Goal: Transaction & Acquisition: Purchase product/service

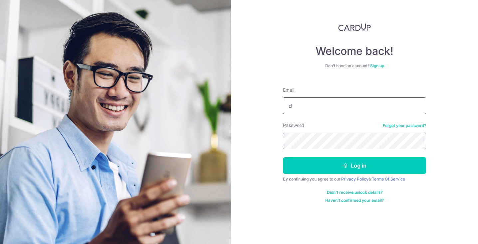
type input "ding.derek02@gmail.com"
click at [354, 166] on button "Log in" at bounding box center [354, 165] width 143 height 17
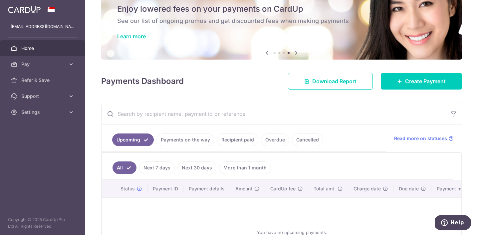
scroll to position [38, 0]
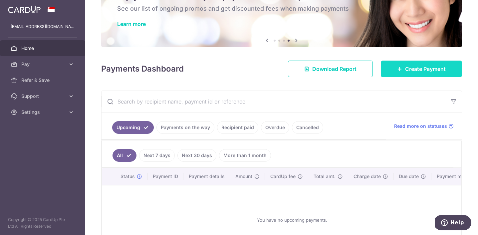
click at [413, 69] on span "Create Payment" at bounding box center [425, 69] width 41 height 8
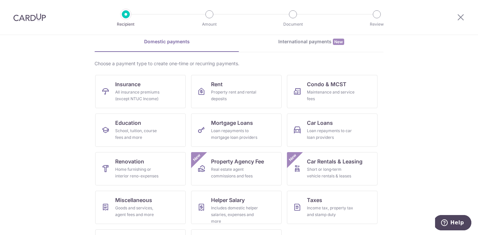
scroll to position [32, 0]
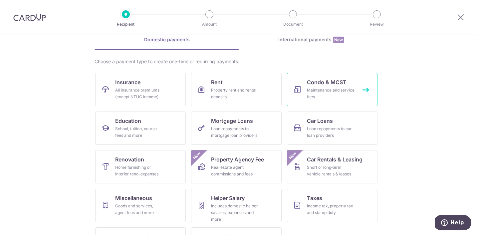
click at [339, 89] on div "Maintenance and service fees" at bounding box center [331, 93] width 48 height 13
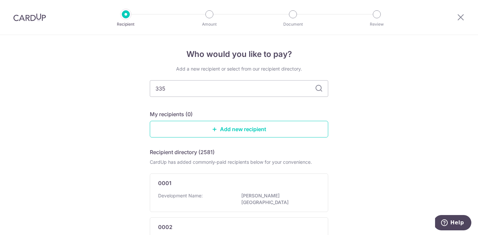
type input "3356"
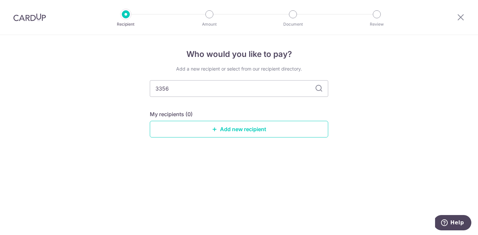
click at [318, 87] on icon at bounding box center [319, 88] width 8 height 8
click at [255, 90] on input "3356" at bounding box center [239, 88] width 178 height 17
type input "3"
click at [229, 156] on div "Who would you like to pay? Add a new recipient or select from our recipient dir…" at bounding box center [239, 135] width 478 height 200
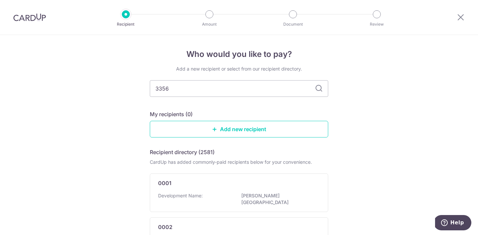
type input "3356"
click at [317, 89] on icon at bounding box center [319, 88] width 8 height 8
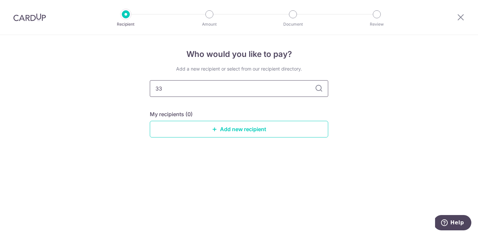
type input "3"
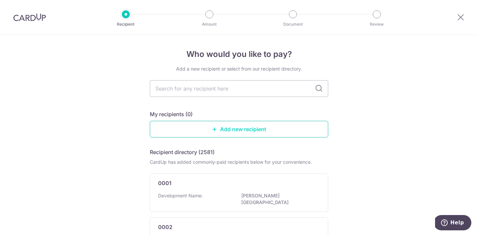
click at [243, 125] on link "Add new recipient" at bounding box center [239, 129] width 178 height 17
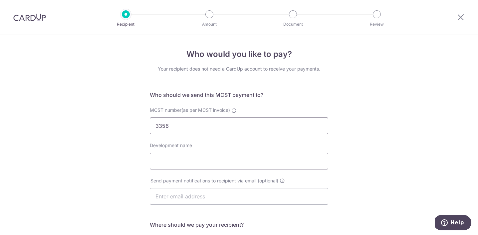
type input "3356"
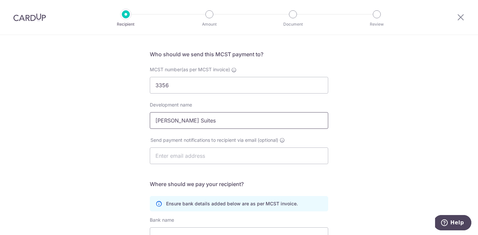
scroll to position [54, 0]
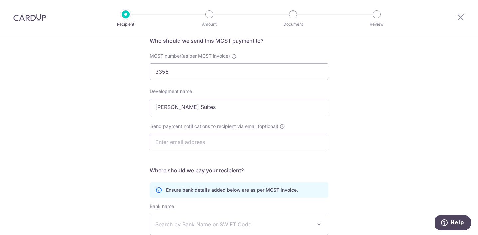
type input "Newton Suites"
click at [94, 154] on div "Who would you like to pay? Your recipient does not need a CardUp account to rec…" at bounding box center [239, 157] width 478 height 352
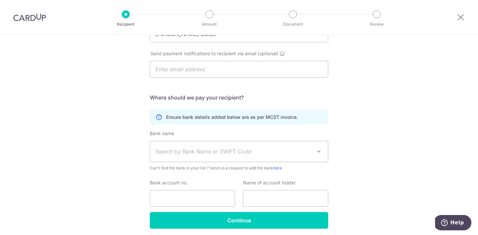
scroll to position [152, 0]
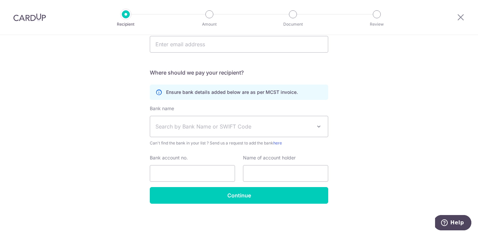
click at [234, 129] on span "Search by Bank Name or SWIFT Code" at bounding box center [233, 126] width 156 height 8
click at [109, 155] on div "Who would you like to pay? Your recipient does not need a CardUp account to rec…" at bounding box center [239, 59] width 478 height 352
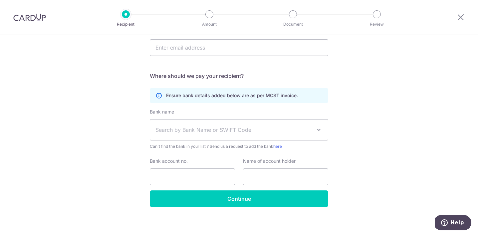
scroll to position [148, 0]
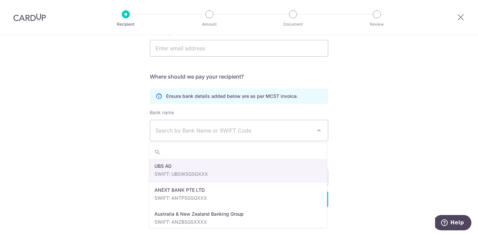
click at [186, 131] on span "Search by Bank Name or SWIFT Code" at bounding box center [233, 130] width 156 height 8
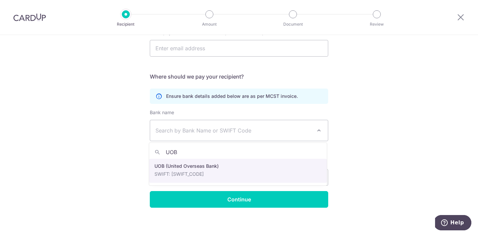
type input "UOB"
select select "18"
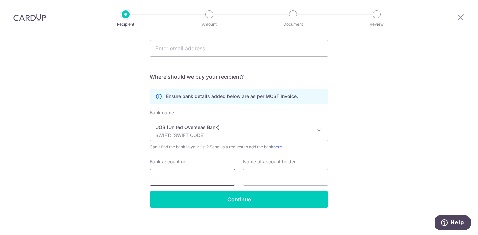
click at [199, 173] on input "Bank account no." at bounding box center [192, 177] width 85 height 17
type input "3013053012"
type input "THE MCST PLAN NO 3356"
click at [118, 175] on div "Who would you like to pay? Your recipient does not need a CardUp account to rec…" at bounding box center [239, 63] width 478 height 352
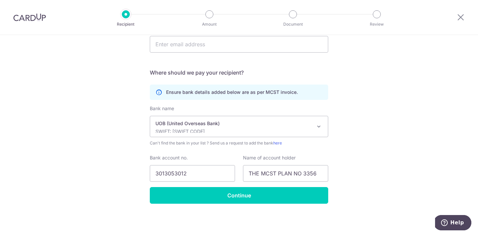
scroll to position [152, 0]
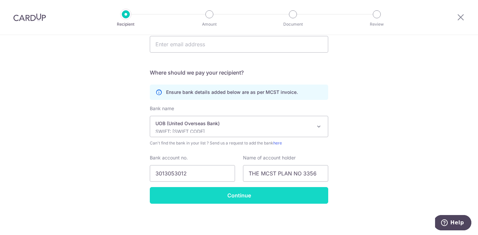
click at [239, 198] on input "Continue" at bounding box center [239, 195] width 178 height 17
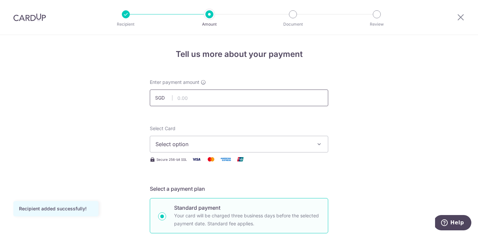
click at [194, 100] on input "text" at bounding box center [239, 97] width 178 height 17
type input "3,431.70"
click at [237, 141] on span "Select option" at bounding box center [232, 144] width 155 height 8
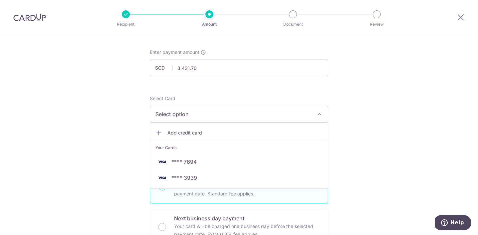
scroll to position [33, 0]
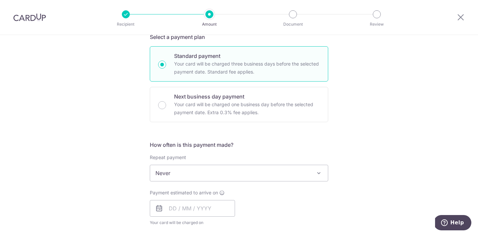
scroll to position [154, 0]
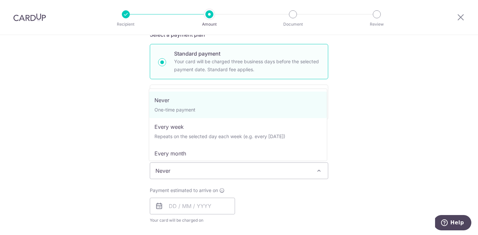
click at [239, 171] on span "Never" at bounding box center [239, 171] width 178 height 16
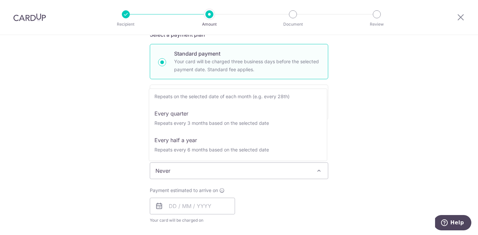
scroll to position [67, 0]
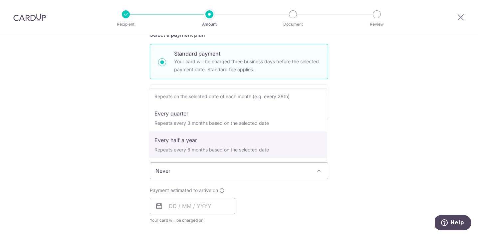
click at [255, 210] on div "Payment estimated to arrive on Your card will be charged on for the first payme…" at bounding box center [239, 205] width 186 height 37
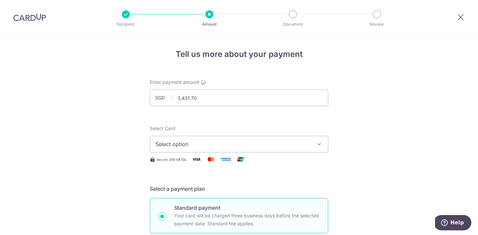
scroll to position [0, 0]
click at [215, 148] on button "Select option" at bounding box center [239, 144] width 178 height 17
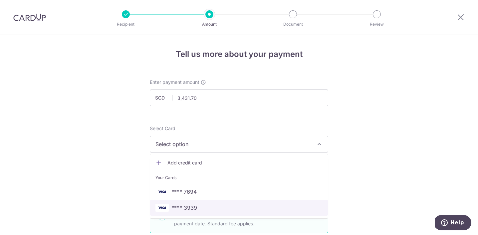
click at [209, 206] on span "**** 3939" at bounding box center [238, 208] width 167 height 8
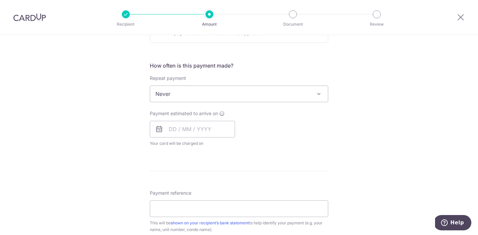
scroll to position [236, 0]
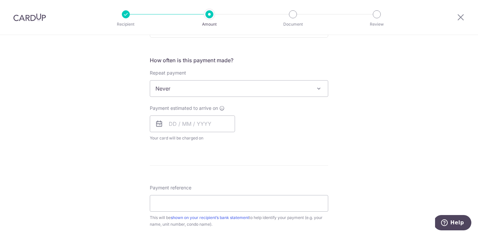
click at [162, 123] on icon at bounding box center [159, 124] width 8 height 8
click at [170, 126] on input "text" at bounding box center [192, 123] width 85 height 17
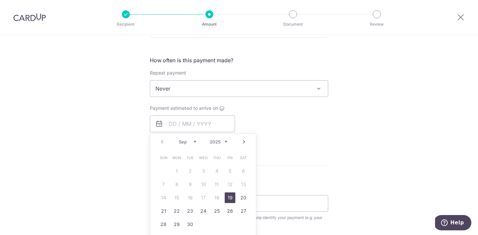
click at [229, 198] on link "19" at bounding box center [230, 197] width 11 height 11
type input "[DATE]"
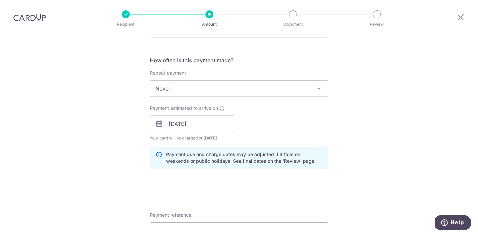
click at [255, 190] on form "Enter payment amount SGD 3,431.70 3431.70 Recipient added successfully! Select …" at bounding box center [239, 120] width 178 height 554
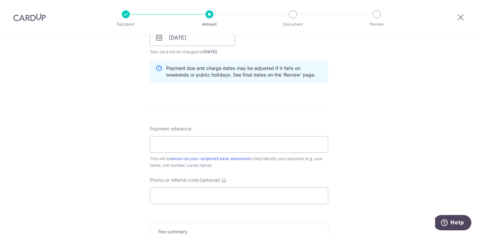
scroll to position [380, 0]
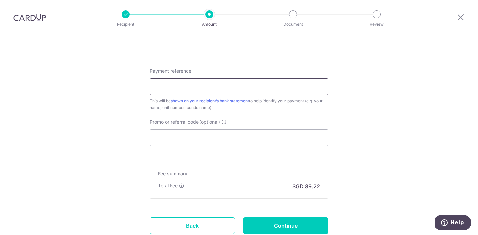
click at [209, 86] on input "Payment reference" at bounding box center [239, 86] width 178 height 17
type input "unit 21 04"
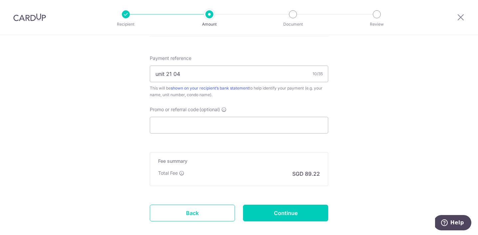
scroll to position [395, 0]
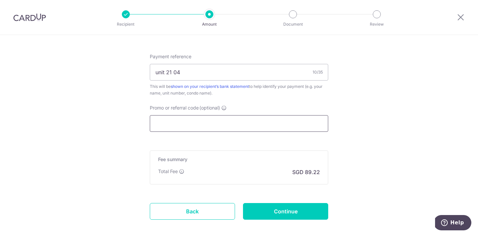
click at [188, 121] on input "Promo or referral code (optional)" at bounding box center [239, 123] width 178 height 17
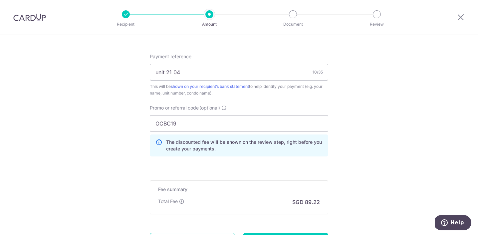
click at [186, 118] on input "OCBC19" at bounding box center [239, 123] width 178 height 17
click at [186, 122] on input "OCBC19" at bounding box center [239, 123] width 178 height 17
type input "OCBC195"
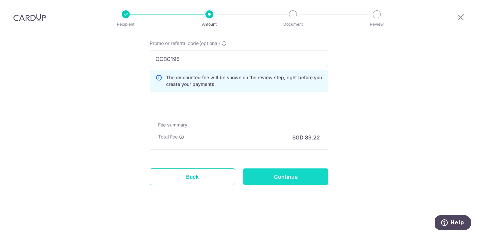
scroll to position [459, 0]
click at [293, 178] on input "Continue" at bounding box center [285, 176] width 85 height 17
type input "Create Schedule"
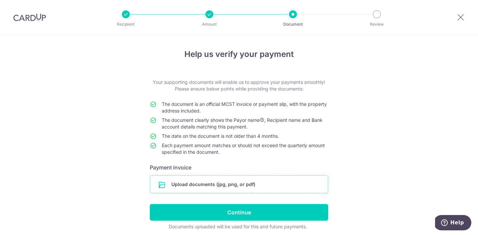
click at [233, 185] on input "file" at bounding box center [239, 184] width 178 height 17
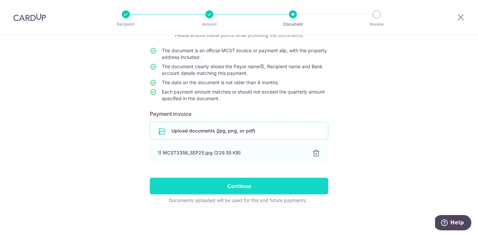
scroll to position [54, 0]
click at [251, 185] on input "Continue" at bounding box center [239, 186] width 178 height 17
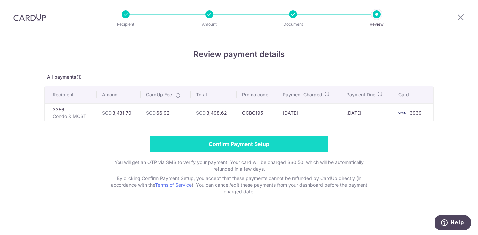
click at [237, 144] on input "Confirm Payment Setup" at bounding box center [239, 144] width 178 height 17
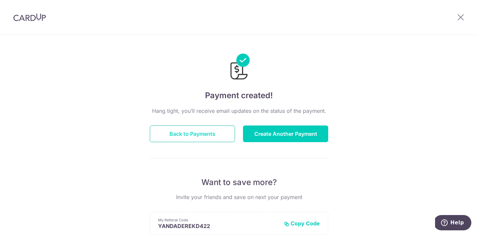
click at [214, 134] on button "Back to Payments" at bounding box center [192, 133] width 85 height 17
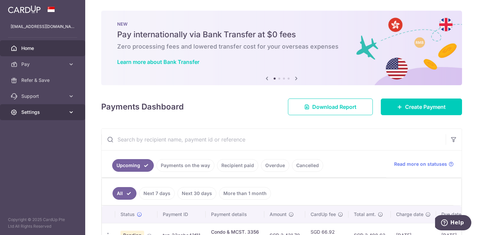
click at [36, 114] on span "Settings" at bounding box center [43, 112] width 44 height 7
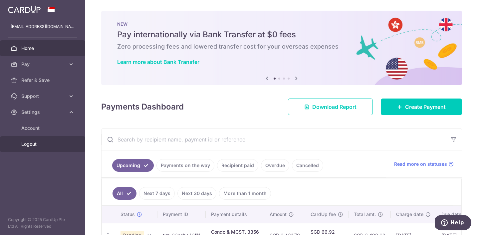
click at [41, 144] on span "Logout" at bounding box center [43, 144] width 44 height 7
